Goal: Check status

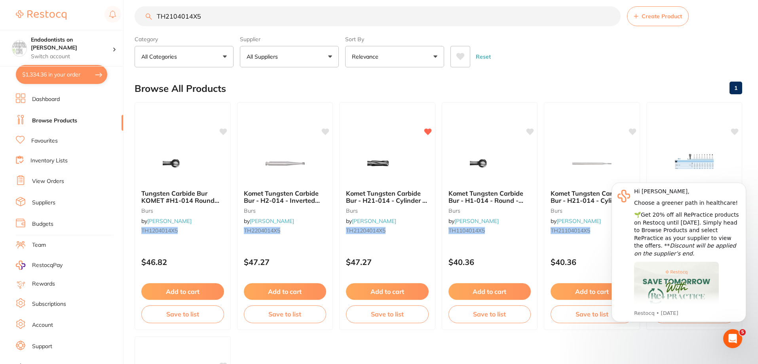
click at [59, 181] on link "View Orders" at bounding box center [48, 181] width 32 height 8
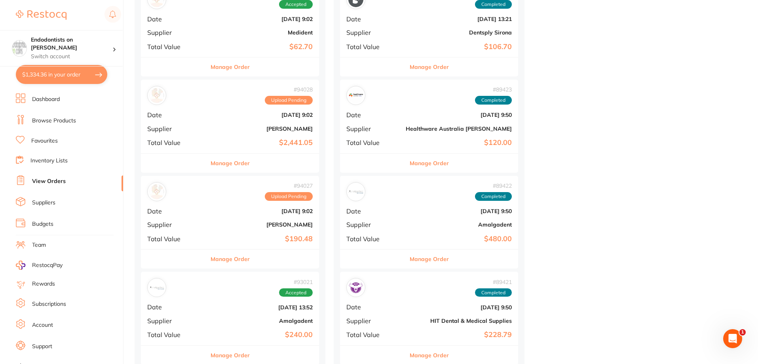
scroll to position [712, 0]
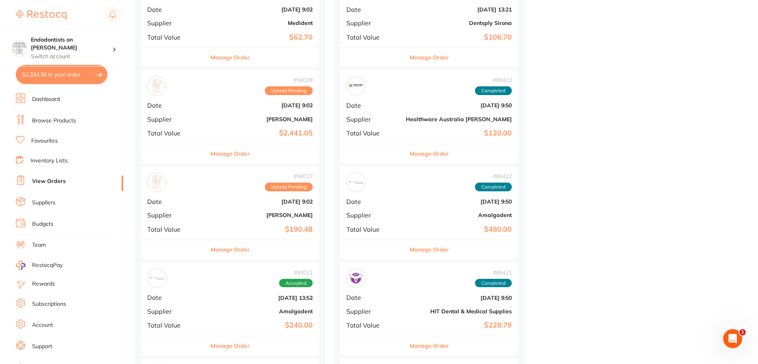
click at [243, 209] on div "# 94027 Upload Pending Date [DATE] 9:02 Supplier [PERSON_NAME] Total Value $190…" at bounding box center [230, 202] width 178 height 73
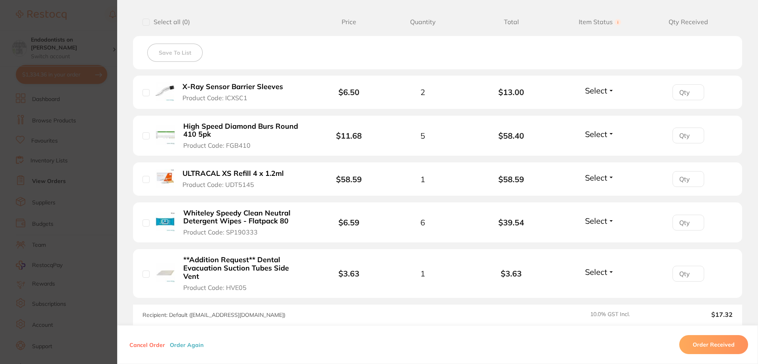
scroll to position [198, 0]
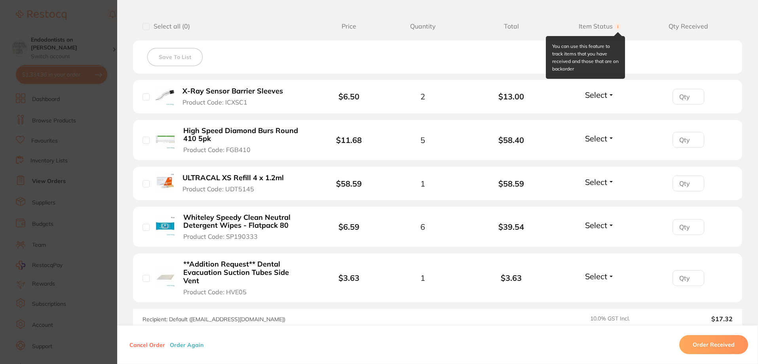
click at [615, 26] on circle at bounding box center [618, 26] width 6 height 6
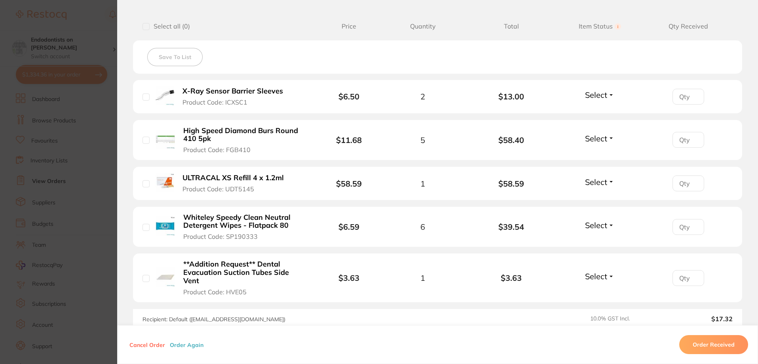
click at [74, 166] on section "Order ID: Restocq- 94027 Order Information Upload Pending Order Date [DATE] 9:0…" at bounding box center [379, 182] width 758 height 364
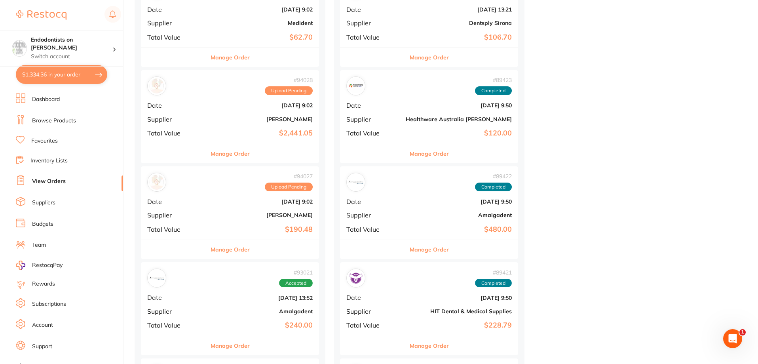
click at [244, 193] on div "# 94027 Upload Pending Date [DATE] 9:02 Supplier [PERSON_NAME] Total Value $190…" at bounding box center [230, 202] width 178 height 73
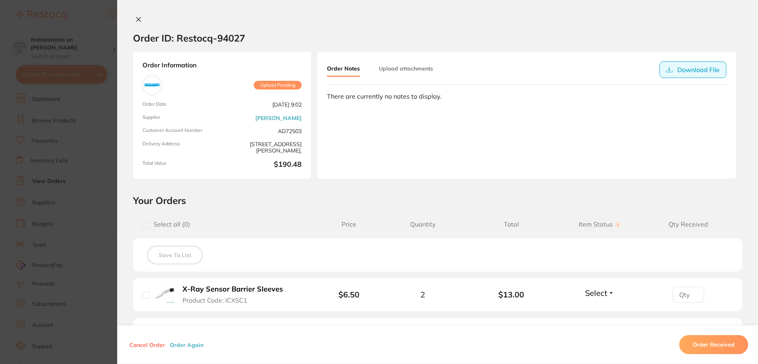
click at [687, 70] on button "Download File" at bounding box center [692, 69] width 67 height 17
click at [75, 147] on section "Order ID: Restocq- 94027 Order Information Upload Pending Order Date [DATE] 9:0…" at bounding box center [379, 182] width 758 height 364
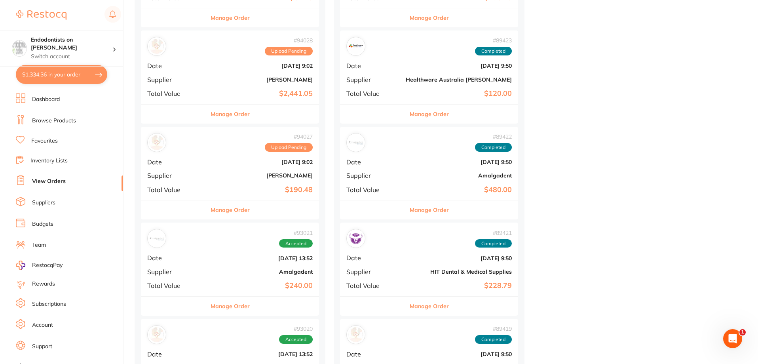
scroll to position [871, 0]
